Goal: Information Seeking & Learning: Learn about a topic

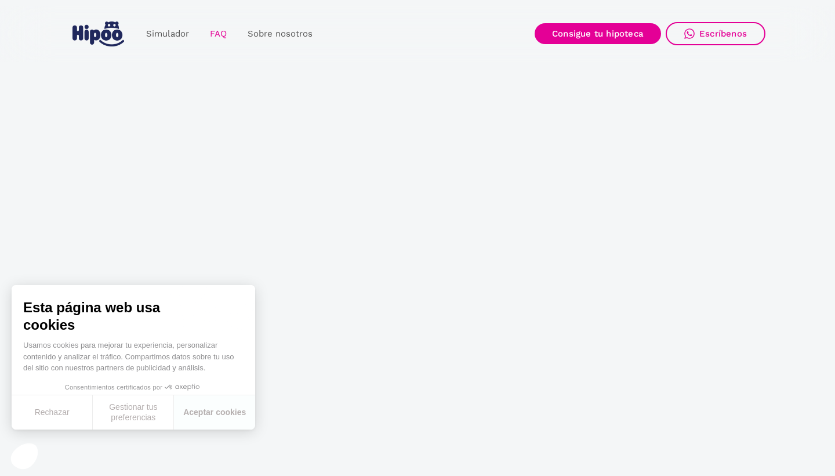
click at [220, 35] on link "FAQ" at bounding box center [219, 34] width 38 height 23
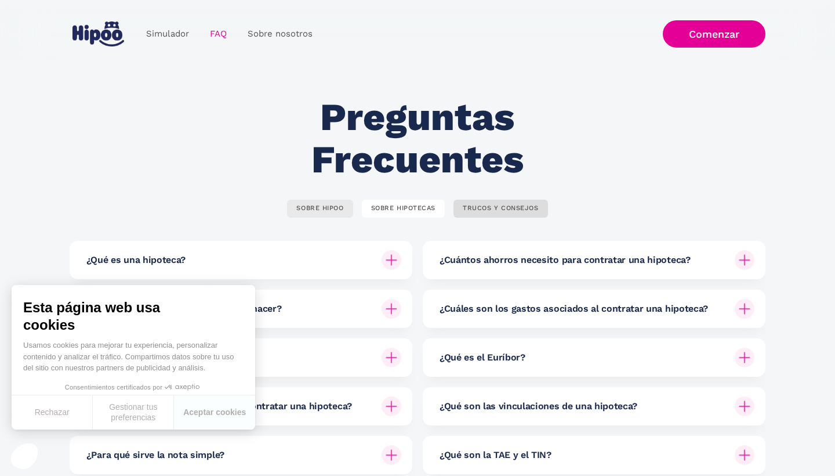
click at [337, 208] on div "SOBRE HIPOO" at bounding box center [319, 208] width 47 height 9
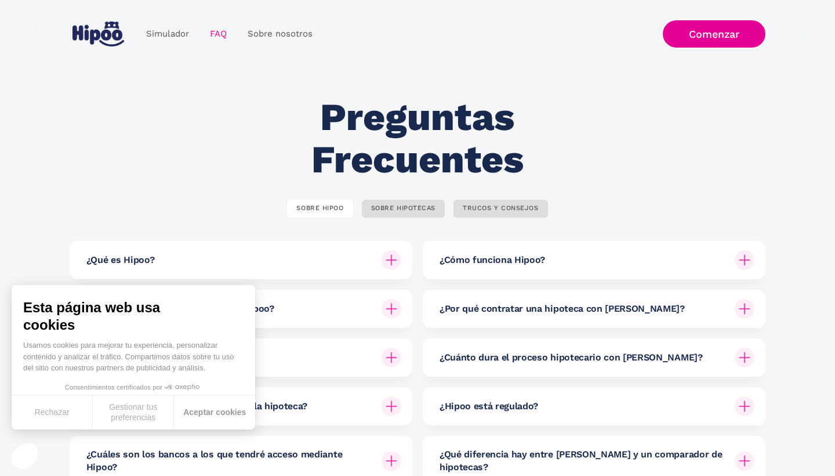
click at [212, 414] on button "Aceptar cookies" at bounding box center [214, 412] width 81 height 34
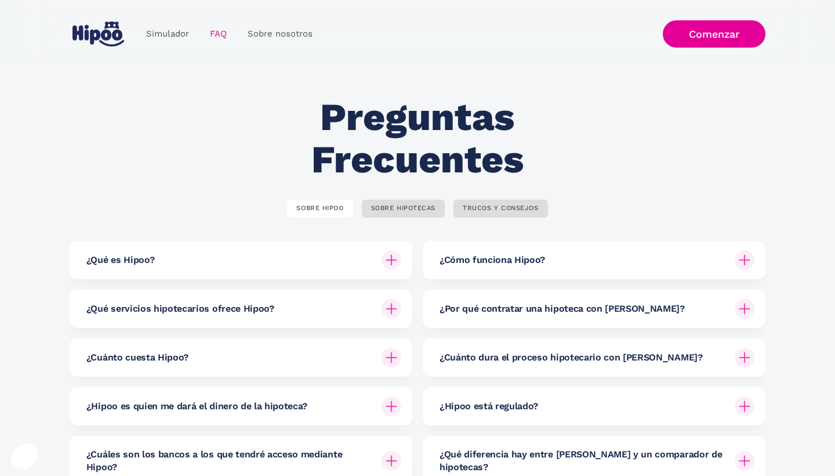
click at [393, 260] on img at bounding box center [392, 260] width 20 height 20
click at [392, 262] on img at bounding box center [392, 260] width 20 height 20
click at [132, 261] on h6 "¿Qué es Hipoo?" at bounding box center [120, 259] width 68 height 13
click at [238, 110] on div "Preguntas Frecuentes SOBRE HIPOO SOBRE HIPOTECAS TRUCOS Y CONSEJOS ¿Qué es Hipo…" at bounding box center [418, 321] width 696 height 450
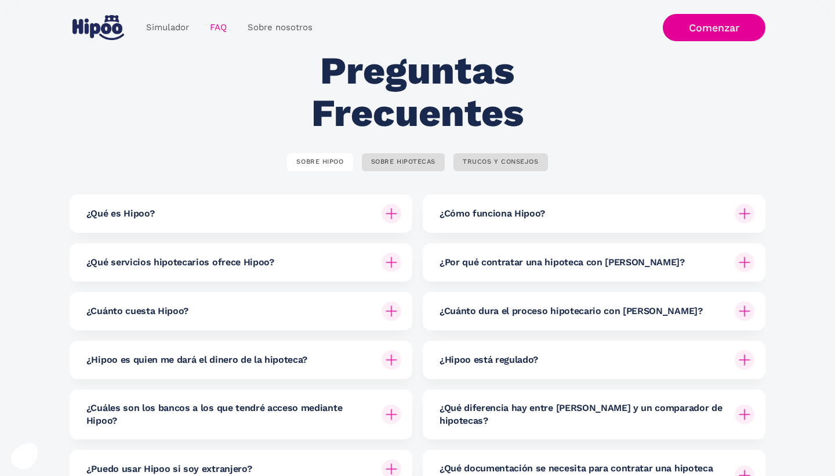
scroll to position [70, 0]
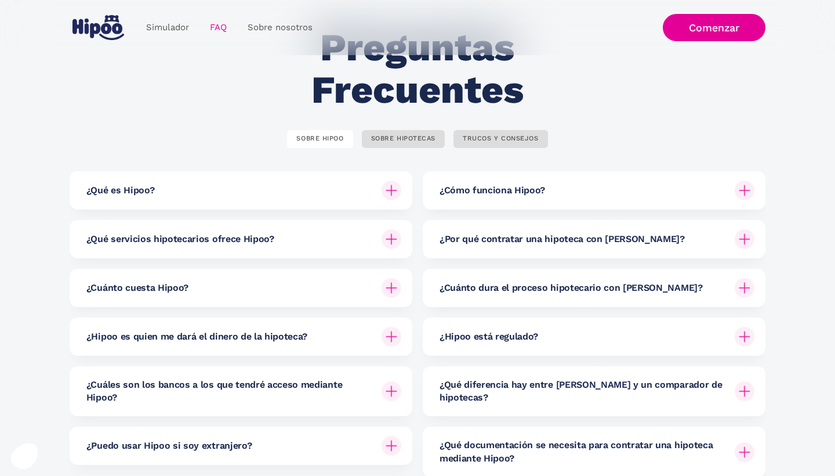
click at [400, 187] on img at bounding box center [392, 190] width 20 height 20
click at [171, 195] on div "¿Qué es Hipoo?" at bounding box center [243, 190] width 315 height 38
click at [129, 189] on h6 "¿Qué es Hipoo?" at bounding box center [120, 190] width 68 height 13
click at [397, 193] on img at bounding box center [392, 190] width 20 height 20
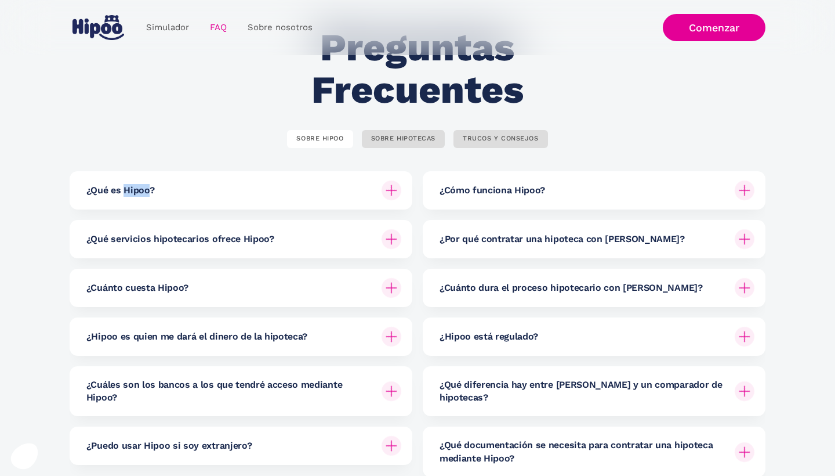
click at [394, 193] on img at bounding box center [392, 190] width 20 height 20
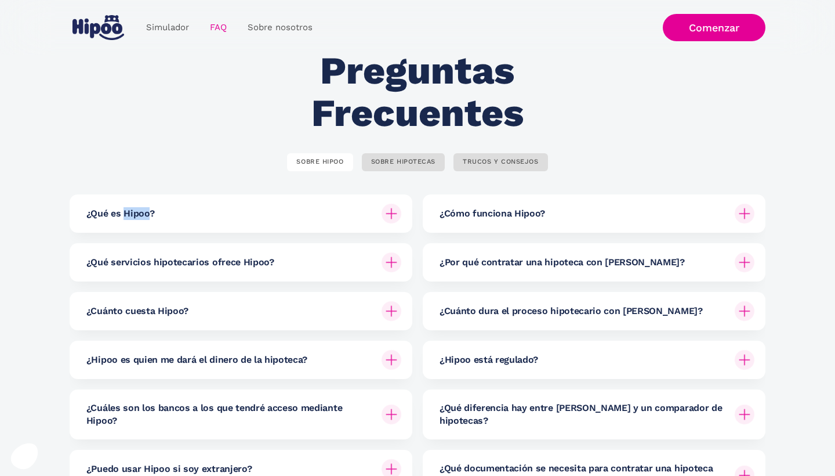
click at [392, 209] on img at bounding box center [392, 214] width 20 height 20
click at [395, 217] on img at bounding box center [392, 214] width 20 height 20
click at [489, 161] on div "TRUCOS Y CONSEJOS" at bounding box center [501, 162] width 76 height 9
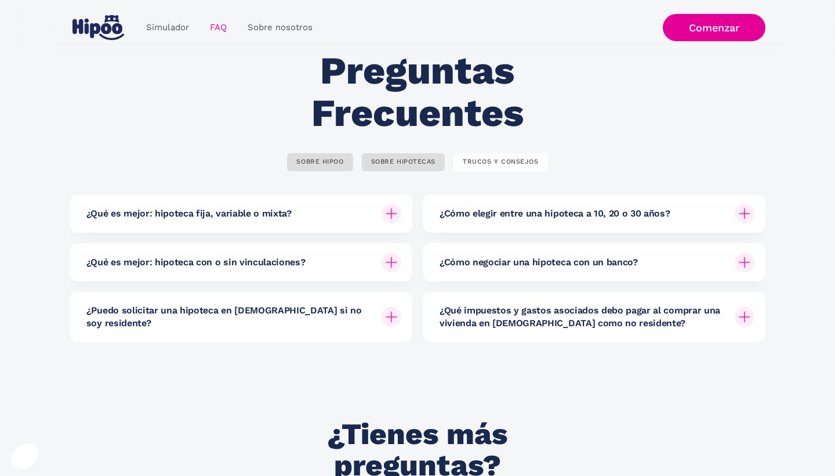
click at [258, 208] on h6 "¿Qué es mejor: hipoteca fija, variable o mixta?" at bounding box center [188, 213] width 205 height 13
click at [205, 216] on h6 "¿Qué es mejor: hipoteca fija, variable o mixta?" at bounding box center [188, 213] width 205 height 13
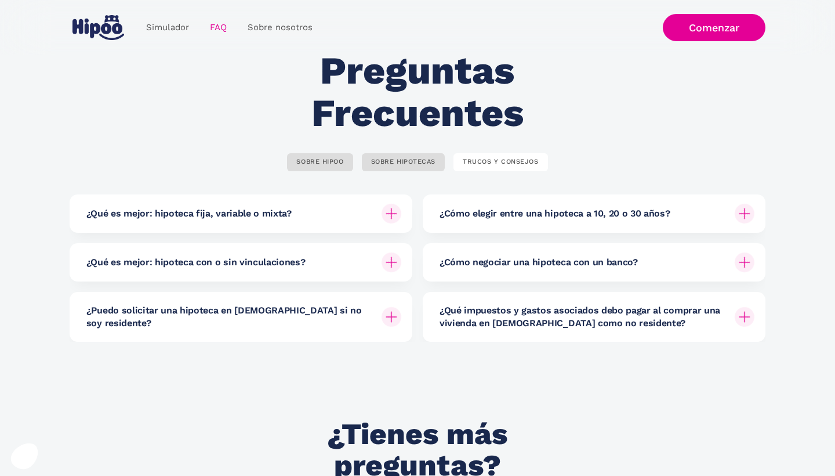
click at [400, 215] on div at bounding box center [392, 214] width 28 height 28
click at [388, 212] on img at bounding box center [392, 214] width 20 height 20
click at [391, 215] on img at bounding box center [392, 214] width 20 height 20
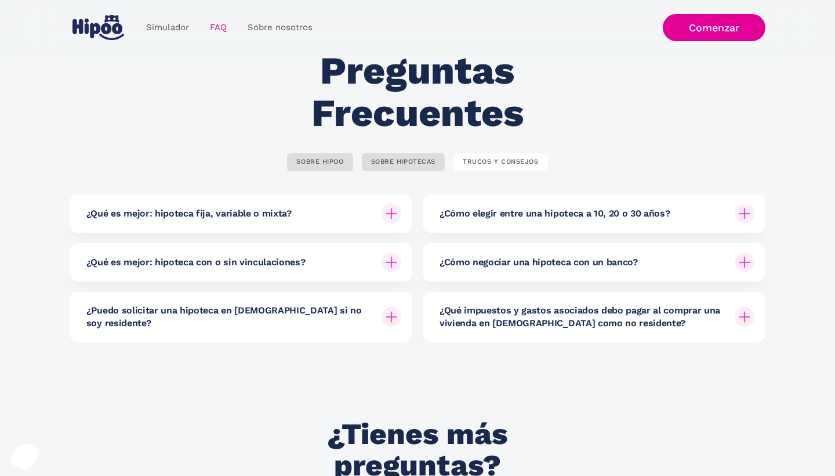
click at [231, 216] on h6 "¿Qué es mejor: hipoteca fija, variable o mixta?" at bounding box center [188, 213] width 205 height 13
click at [408, 164] on div "SOBRE HIPOTECAS" at bounding box center [403, 162] width 64 height 9
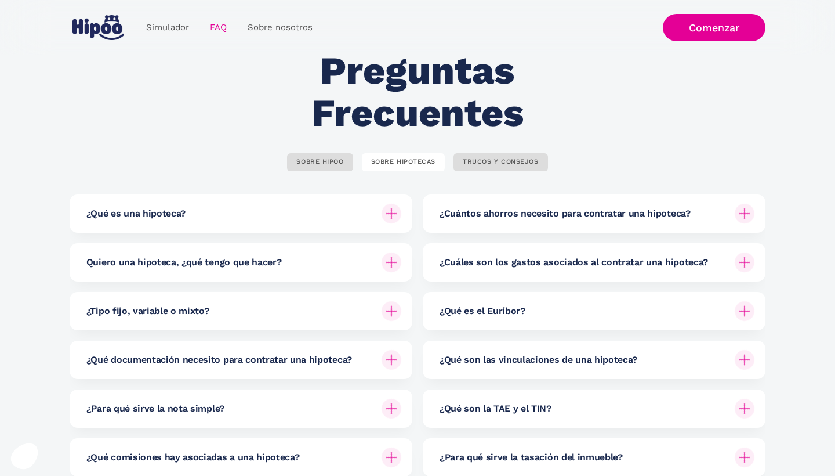
click at [157, 208] on h6 "¿Qué es una hipoteca?" at bounding box center [135, 213] width 99 height 13
click at [151, 207] on h6 "¿Qué es una hipoteca?" at bounding box center [135, 213] width 99 height 13
click at [155, 260] on h6 "Quiero una hipoteca, ¿qué tengo que hacer?" at bounding box center [183, 262] width 195 height 13
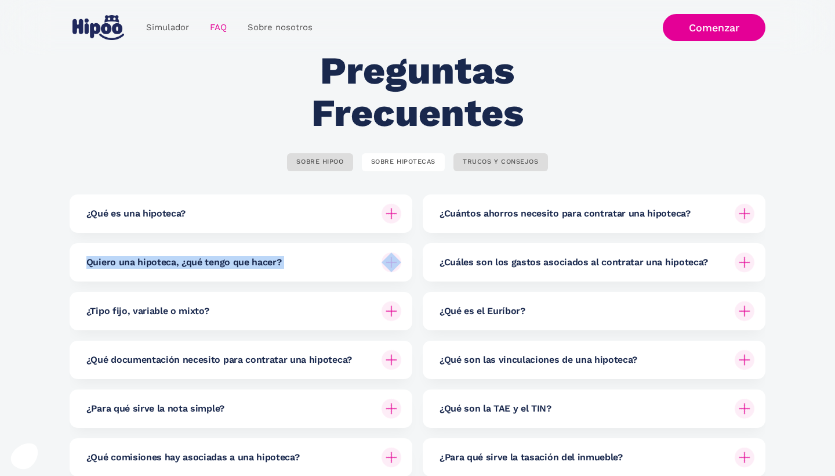
click at [155, 260] on h6 "Quiero una hipoteca, ¿qué tengo que hacer?" at bounding box center [183, 262] width 195 height 13
click at [389, 263] on img at bounding box center [392, 262] width 20 height 20
click at [393, 260] on img at bounding box center [392, 262] width 20 height 20
click at [419, 158] on div "SOBRE HIPOTECAS" at bounding box center [403, 162] width 64 height 9
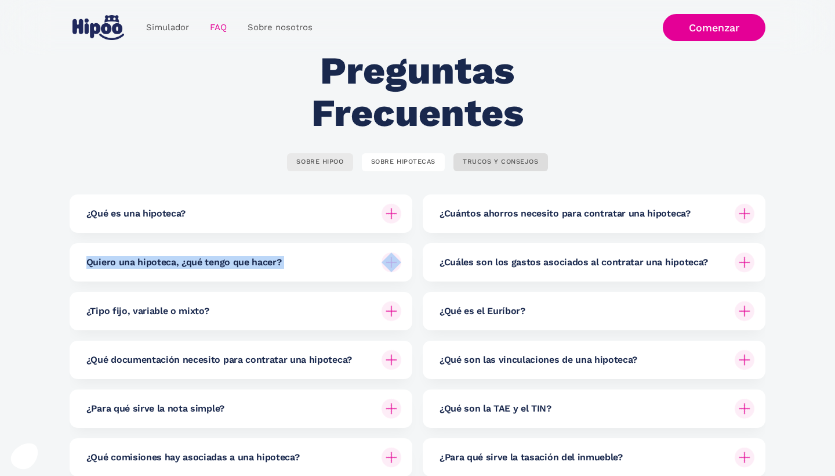
click at [327, 158] on div "SOBRE HIPOO" at bounding box center [319, 162] width 47 height 9
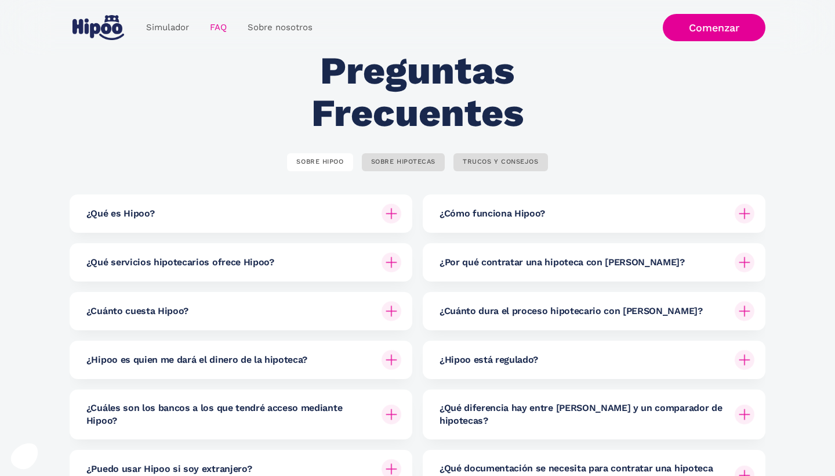
click at [386, 212] on img at bounding box center [392, 214] width 20 height 20
click at [396, 213] on img at bounding box center [392, 214] width 20 height 20
click at [118, 211] on h6 "¿Qué es Hipoo?" at bounding box center [120, 213] width 68 height 13
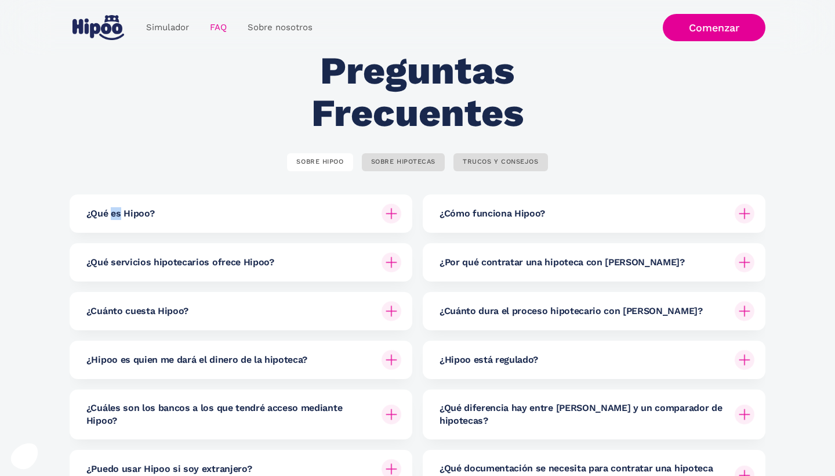
click at [118, 211] on h6 "¿Qué es Hipoo?" at bounding box center [120, 213] width 68 height 13
click at [412, 165] on div "SOBRE HIPOTECAS" at bounding box center [403, 162] width 64 height 9
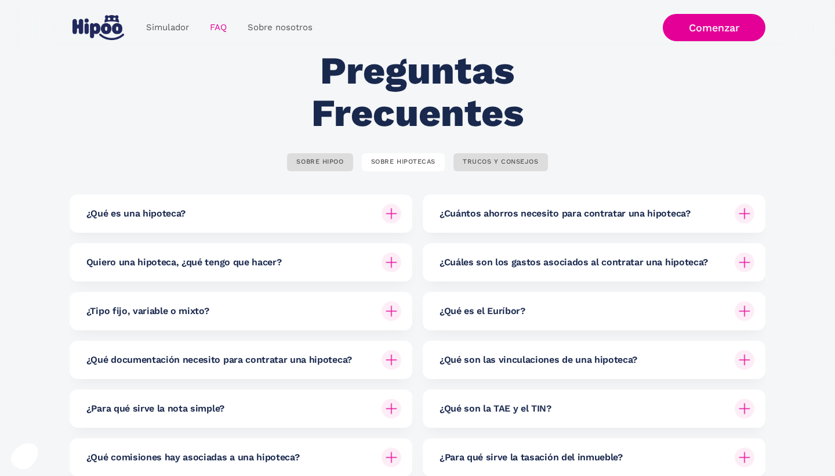
click at [394, 212] on img at bounding box center [392, 214] width 20 height 20
click at [165, 30] on link "Simulador" at bounding box center [168, 27] width 64 height 23
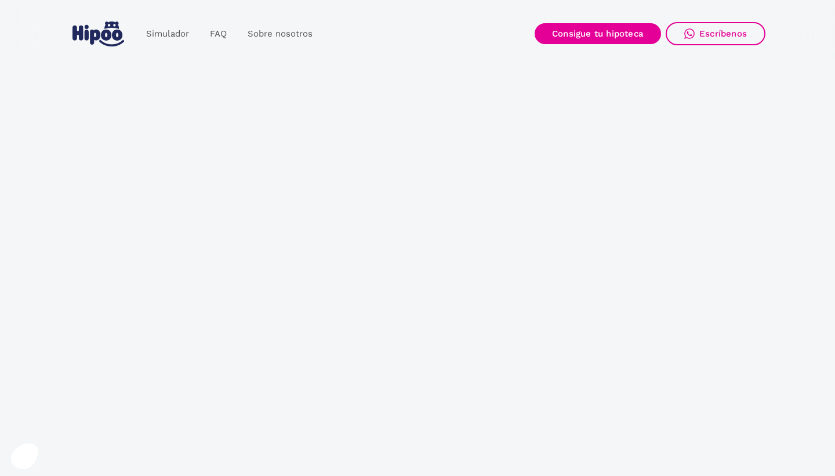
click at [106, 41] on img "home" at bounding box center [99, 33] width 52 height 25
click at [228, 35] on link "FAQ" at bounding box center [219, 34] width 38 height 23
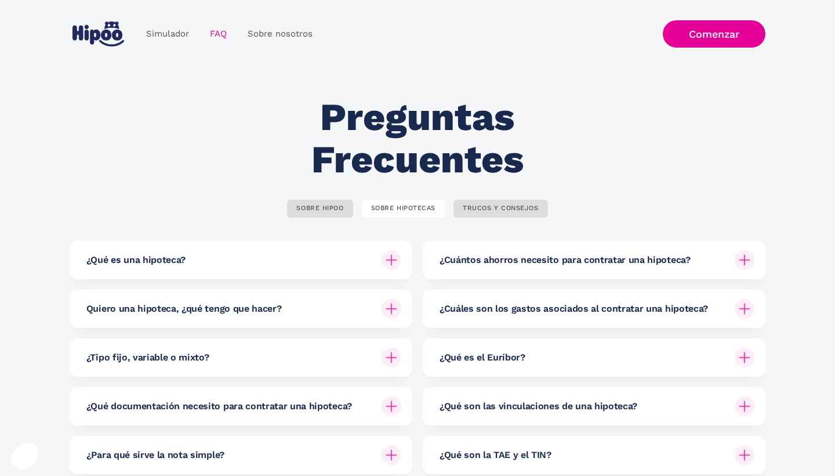
click at [396, 263] on img at bounding box center [392, 260] width 20 height 20
